Goal: Task Accomplishment & Management: Manage account settings

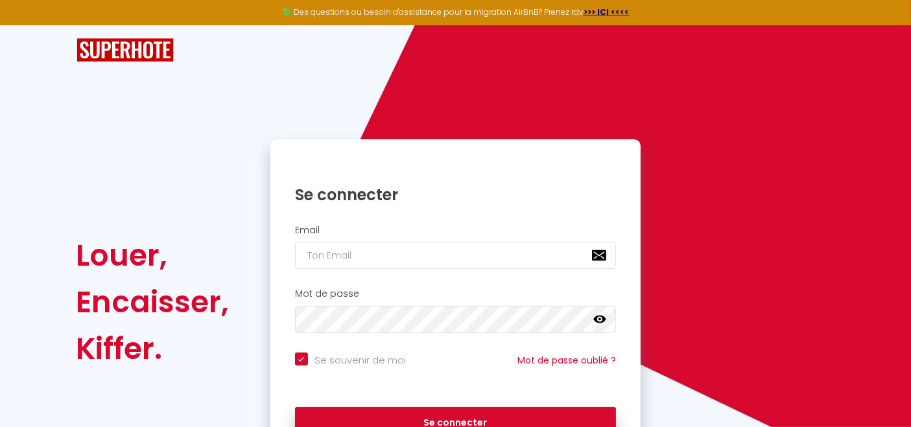
scroll to position [75, 0]
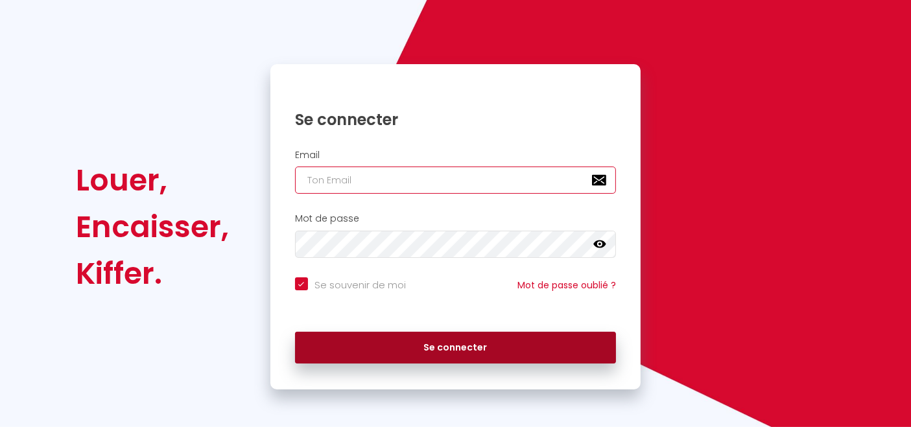
type input "[EMAIL_ADDRESS][DOMAIN_NAME]"
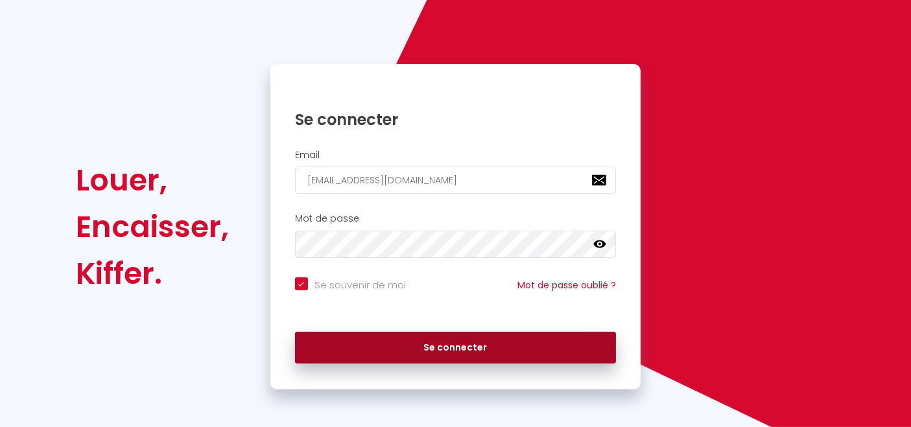
click at [466, 348] on button "Se connecter" at bounding box center [455, 348] width 321 height 32
checkbox input "true"
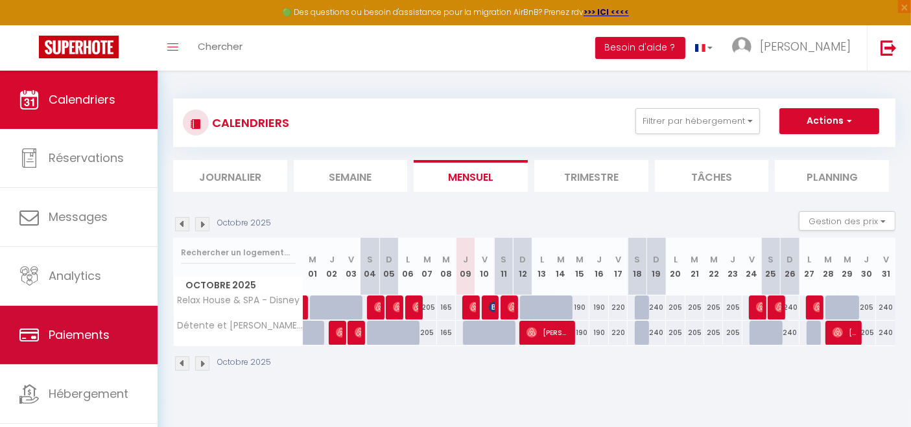
scroll to position [27, 0]
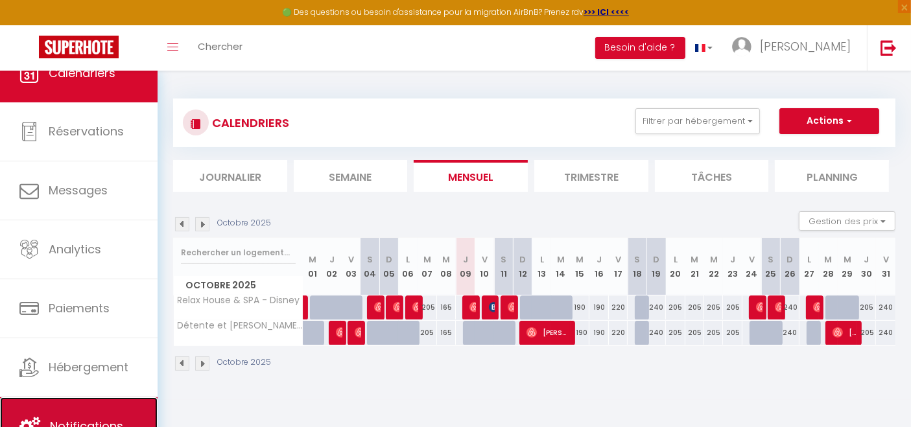
click at [95, 404] on link "Notifications" at bounding box center [78, 426] width 157 height 58
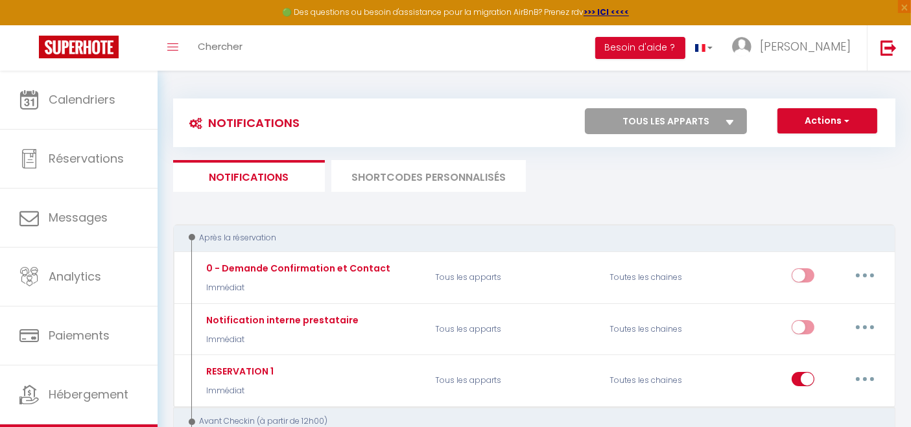
select select
checkbox input "false"
select select
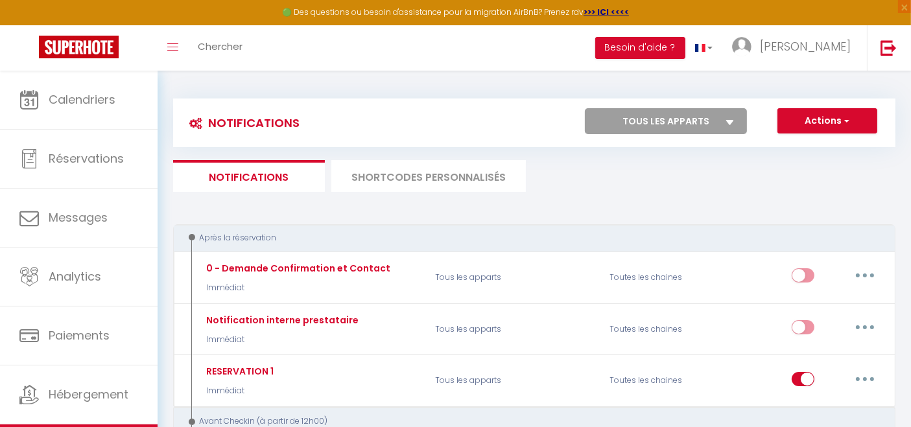
checkbox input "false"
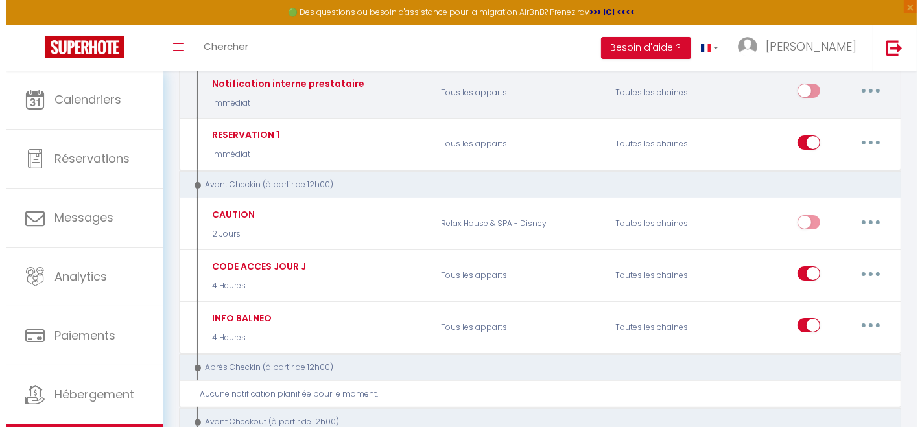
scroll to position [307, 0]
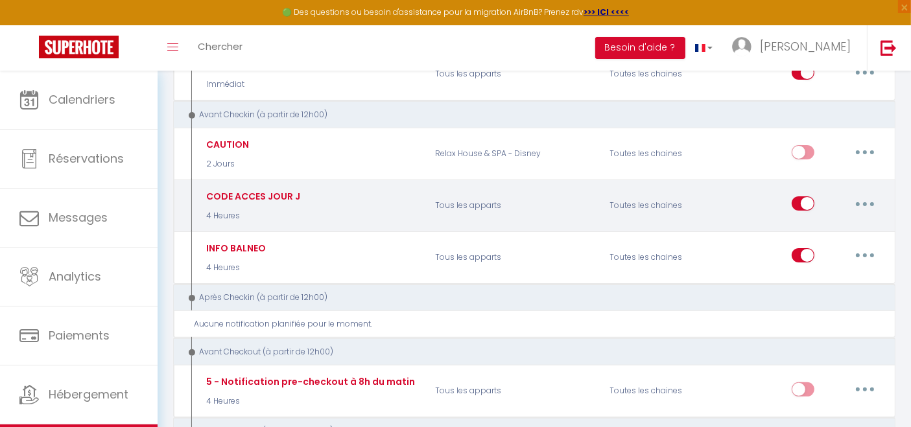
click at [870, 195] on button "button" at bounding box center [864, 203] width 36 height 21
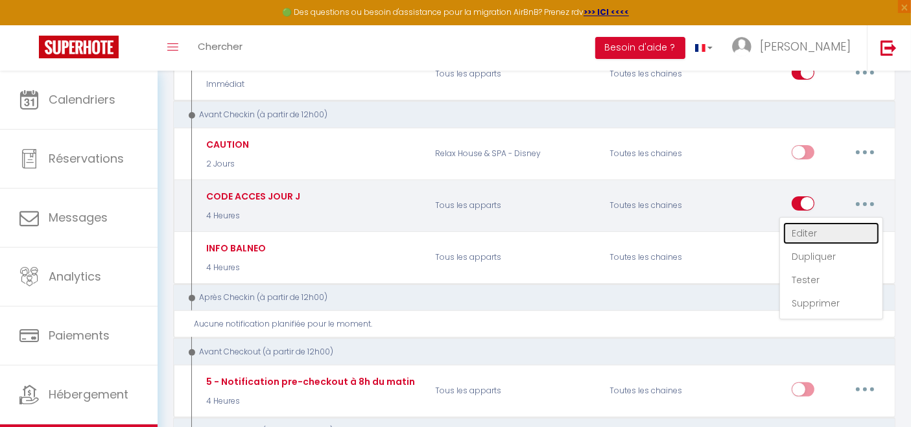
click at [821, 236] on link "Editer" at bounding box center [831, 233] width 96 height 22
type input "CODE ACCES JOUR J"
select select "4 Heures"
select select
checkbox input "true"
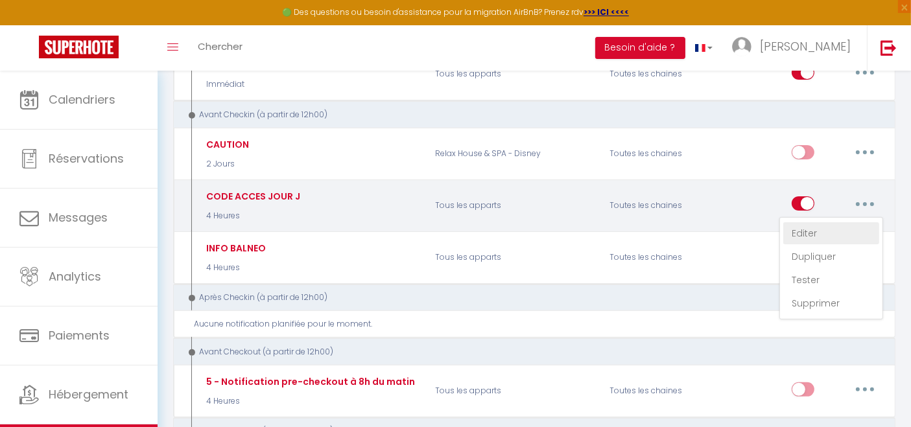
checkbox input "false"
radio input "true"
type input "CODE D'ACCES"
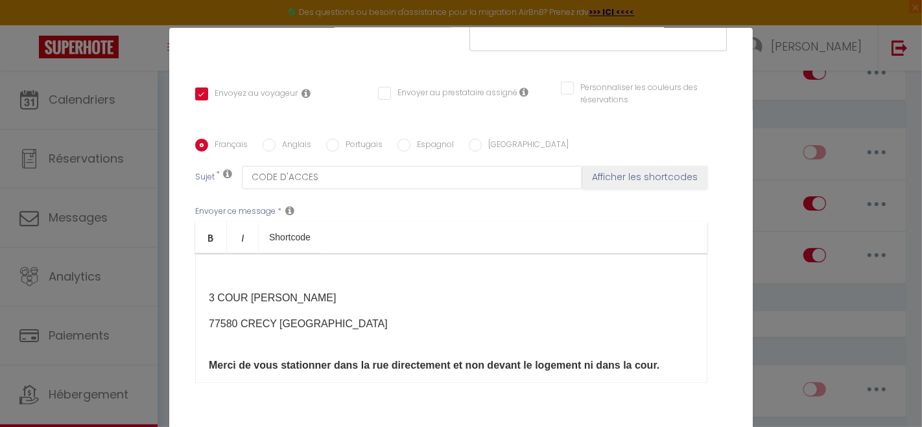
scroll to position [95, 0]
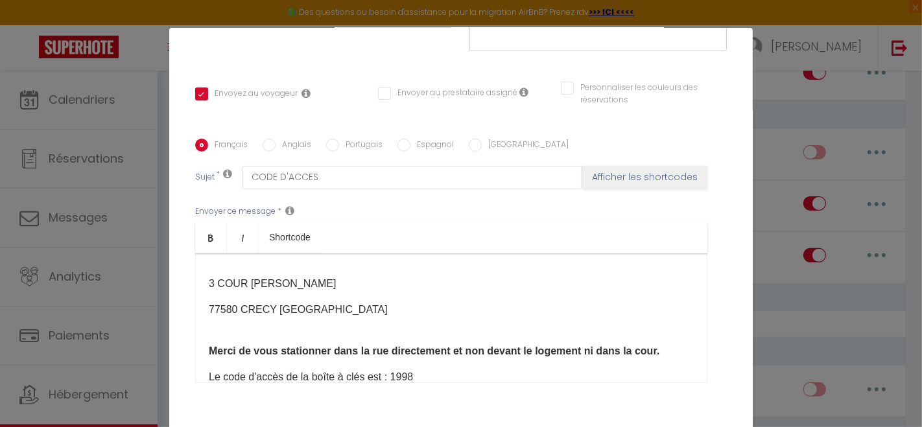
click at [410, 369] on p "Le code d'accès de la boîte à clés est : 1998" at bounding box center [451, 384] width 485 height 31
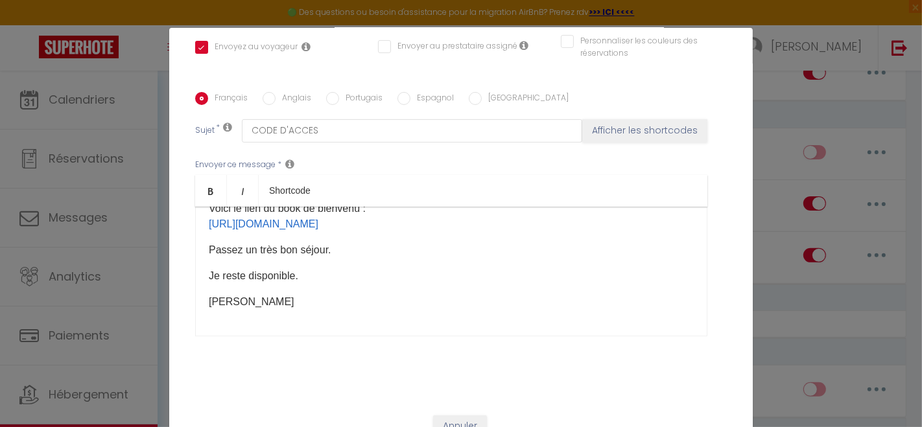
scroll to position [54, 0]
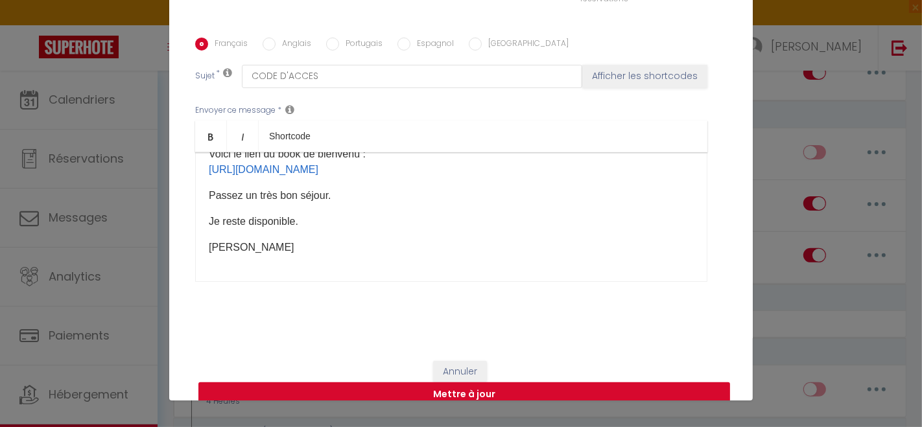
click at [615, 382] on button "Mettre à jour" at bounding box center [463, 394] width 531 height 25
checkbox input "true"
checkbox input "false"
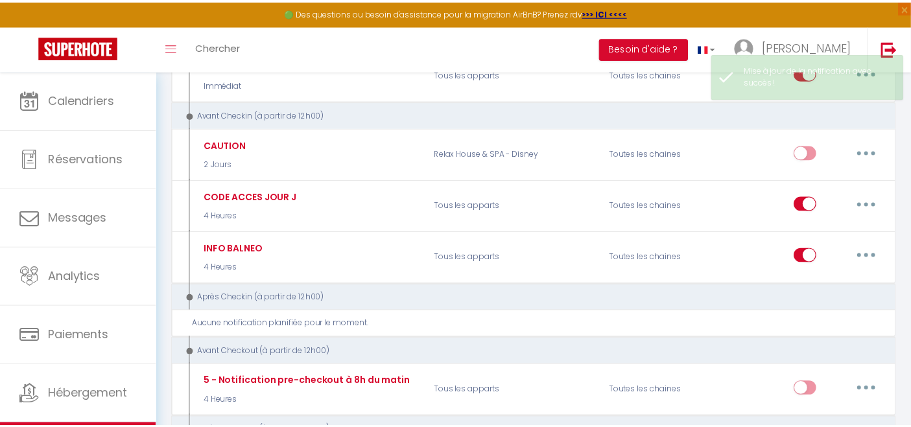
scroll to position [0, 0]
